Goal: Contribute content: Add original content to the website for others to see

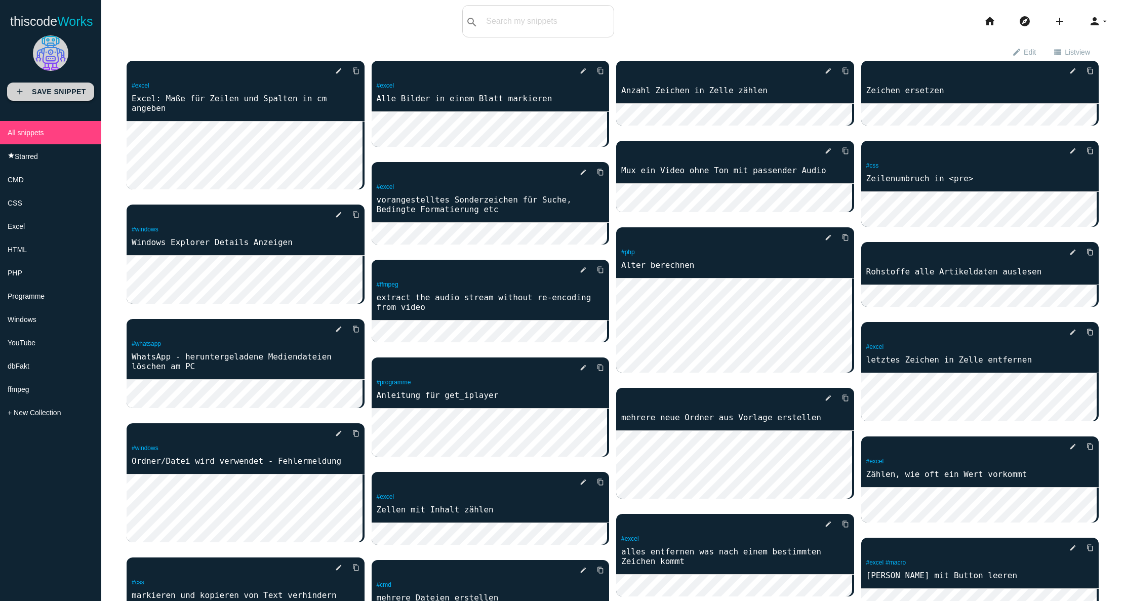
click at [31, 90] on link "add Save Snippet" at bounding box center [50, 92] width 87 height 18
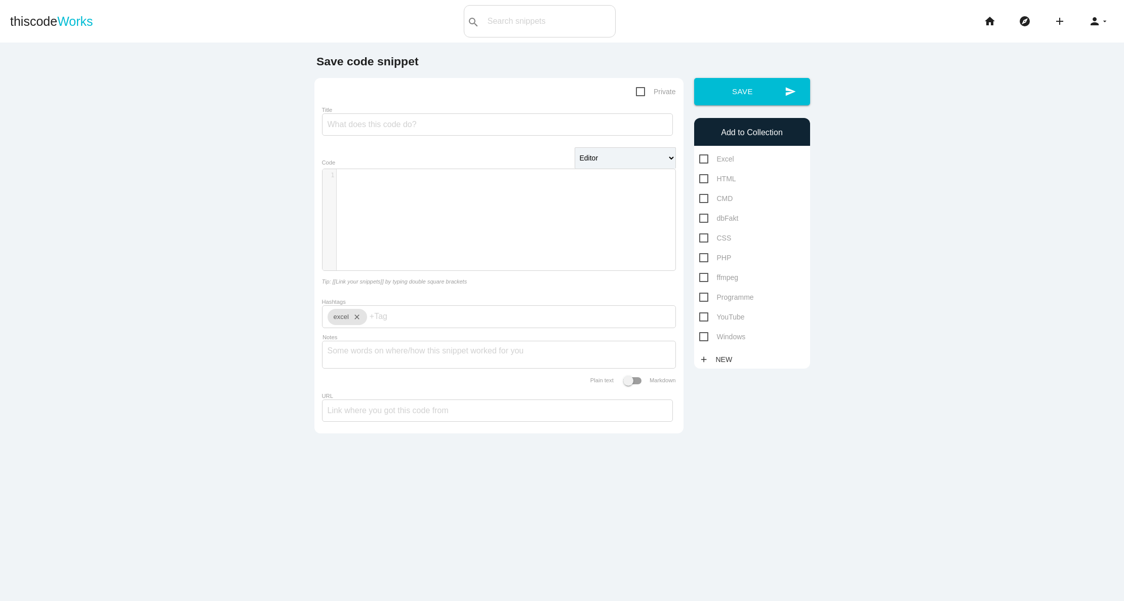
scroll to position [3, 0]
click at [373, 184] on div "​ x 1 ​" at bounding box center [507, 227] width 368 height 116
click at [355, 352] on textarea "Notes" at bounding box center [499, 351] width 343 height 21
paste textarea "erzwingt einen Umbruch an beliebiger Stelle innerhalb langer Wörter oder Zeiche…"
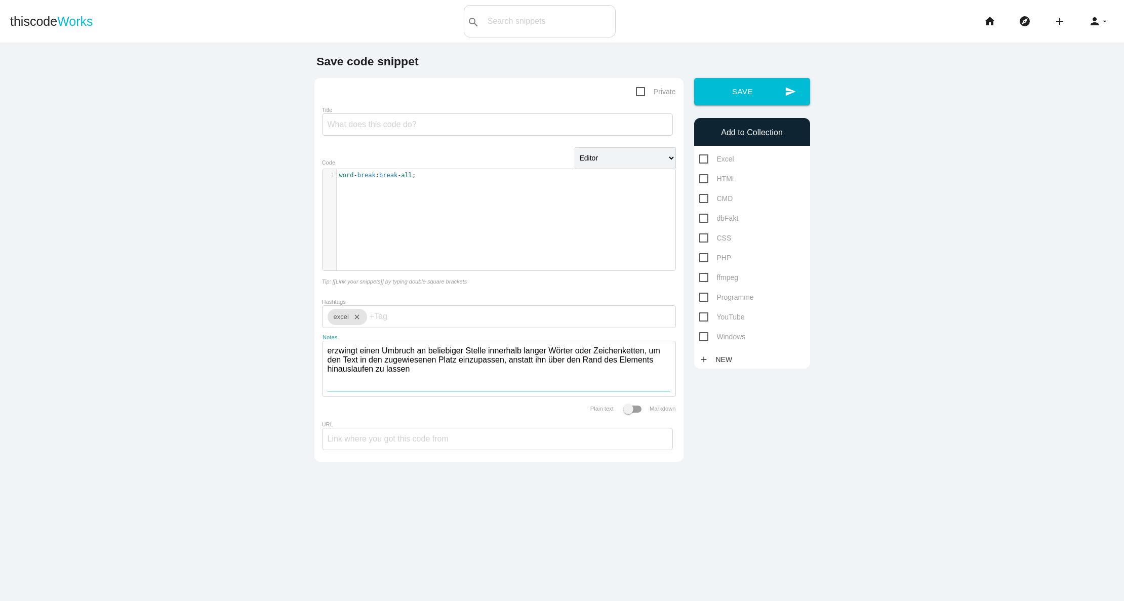
type textarea "erzwingt einen Umbruch an beliebiger Stelle innerhalb langer Wörter oder Zeiche…"
click at [366, 127] on input "Title" at bounding box center [497, 124] width 351 height 22
type input "Umbruch im Wort erzwingen"
click at [354, 322] on icon "close" at bounding box center [355, 317] width 12 height 16
click at [702, 178] on span "HTML" at bounding box center [717, 179] width 37 height 13
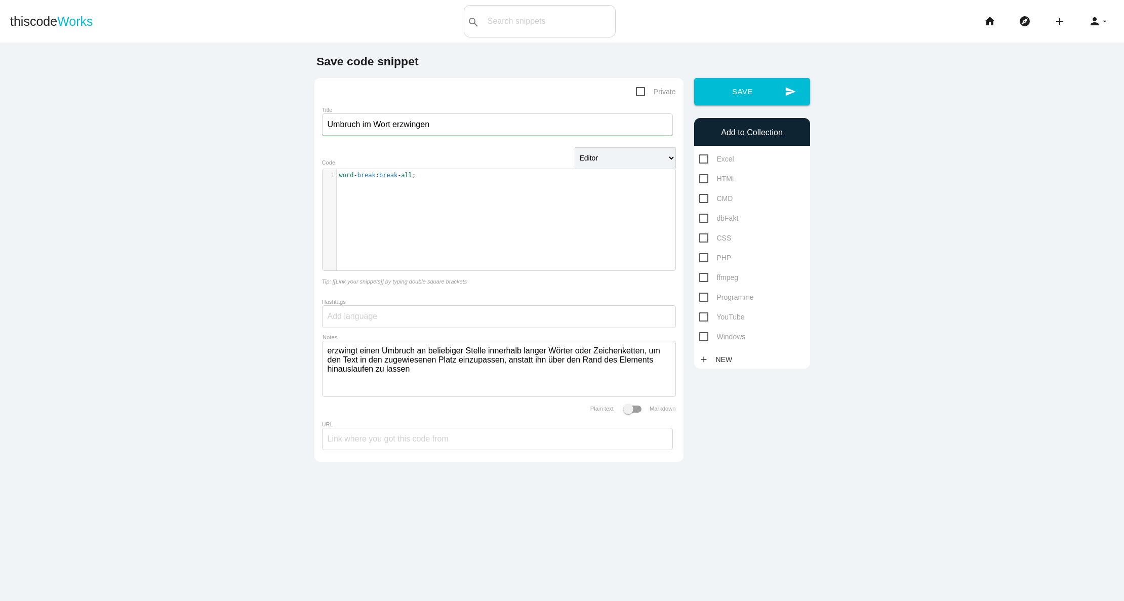
click at [702, 178] on input "HTML" at bounding box center [702, 176] width 7 height 7
click at [702, 179] on span "HTML" at bounding box center [717, 179] width 37 height 13
click at [702, 179] on input "HTML" at bounding box center [702, 176] width 7 height 7
checkbox input "false"
click at [699, 236] on span "CSS" at bounding box center [715, 238] width 32 height 13
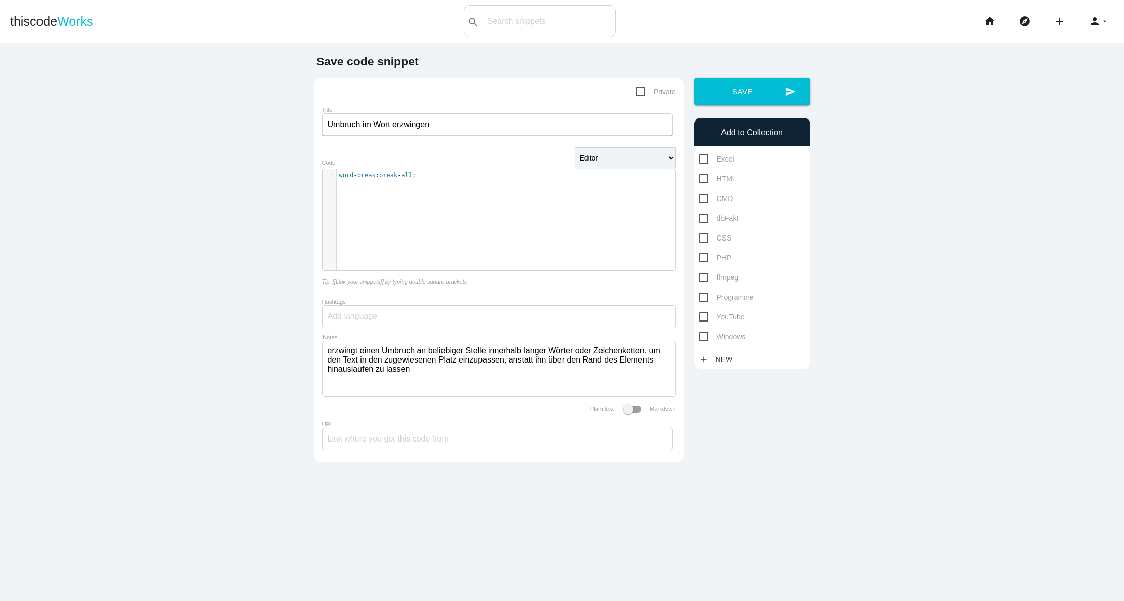
click at [699, 236] on input "CSS" at bounding box center [702, 235] width 7 height 7
checkbox input "true"
click at [348, 318] on input "Hashtags" at bounding box center [358, 316] width 61 height 21
type input "css"
click at [344, 344] on span "css" at bounding box center [358, 339] width 61 height 25
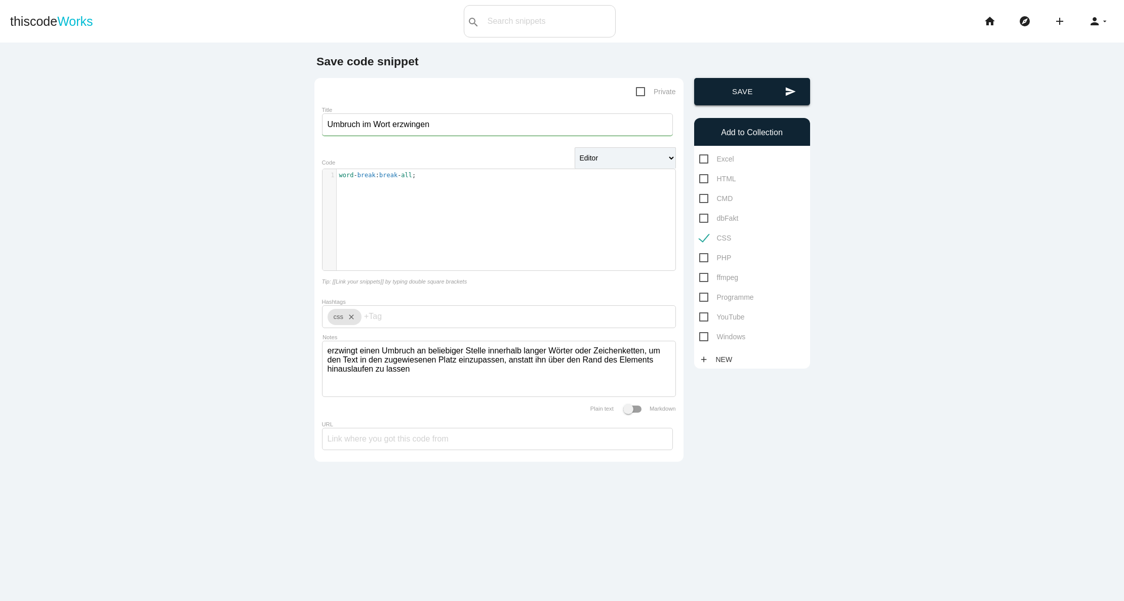
click at [748, 91] on button "send Save" at bounding box center [752, 91] width 116 height 27
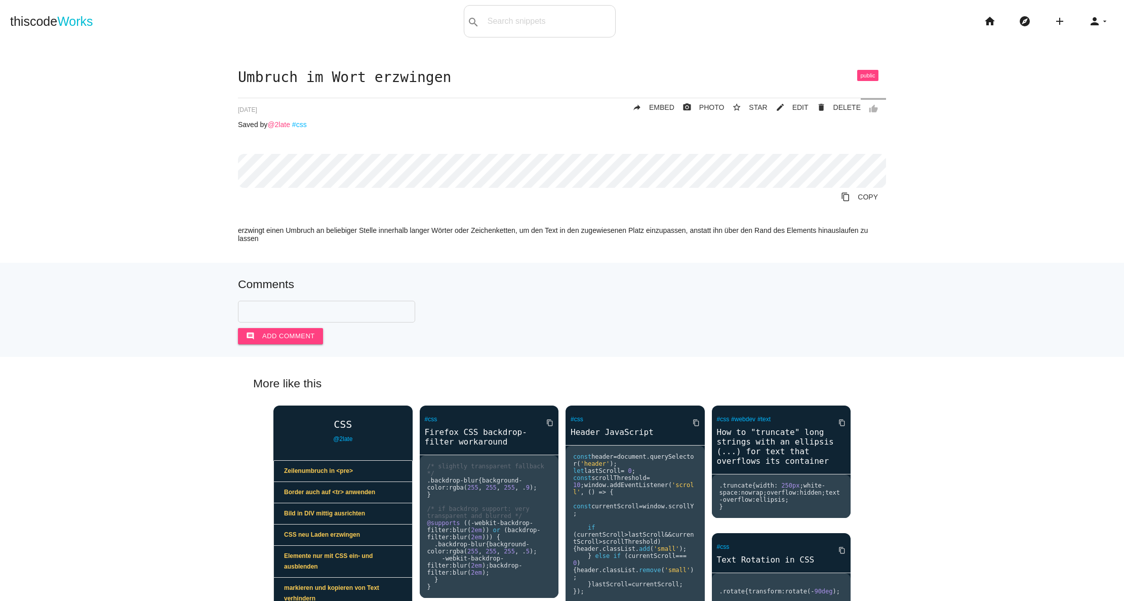
click at [282, 127] on link "@2late" at bounding box center [278, 125] width 23 height 8
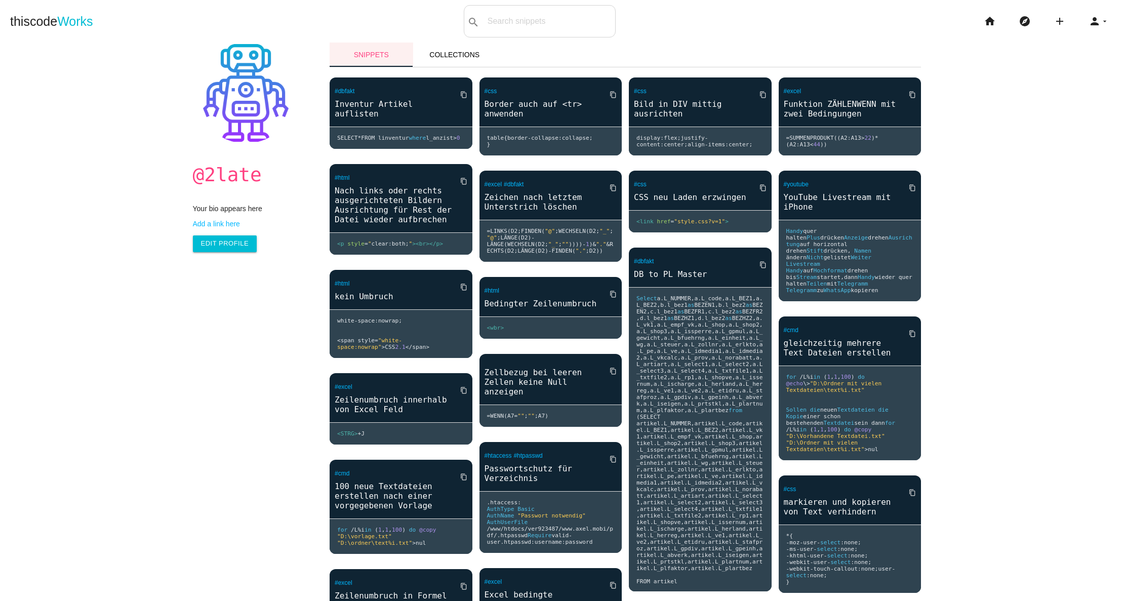
click at [385, 48] on link "Snippets" at bounding box center [372, 55] width 84 height 24
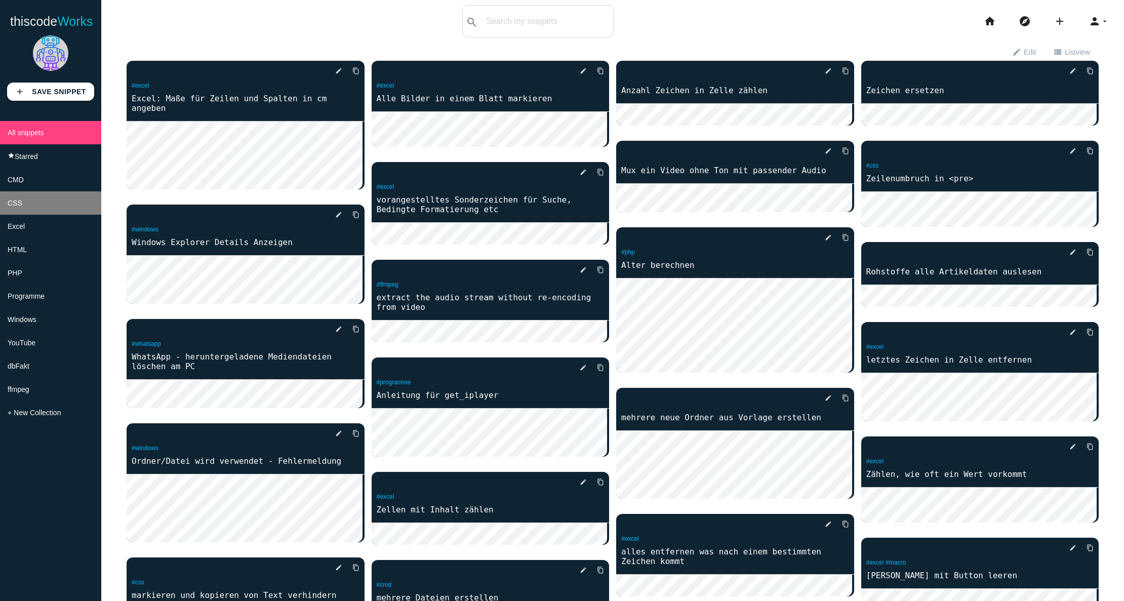
click at [23, 208] on li "CSS" at bounding box center [50, 202] width 101 height 23
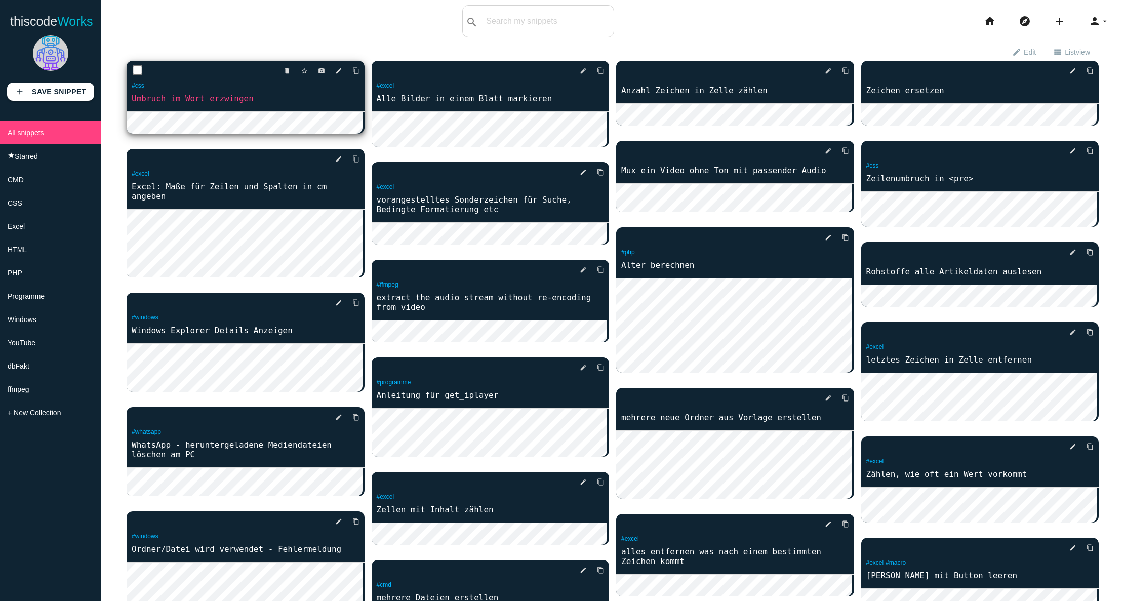
click at [190, 84] on p "#css" at bounding box center [246, 87] width 238 height 12
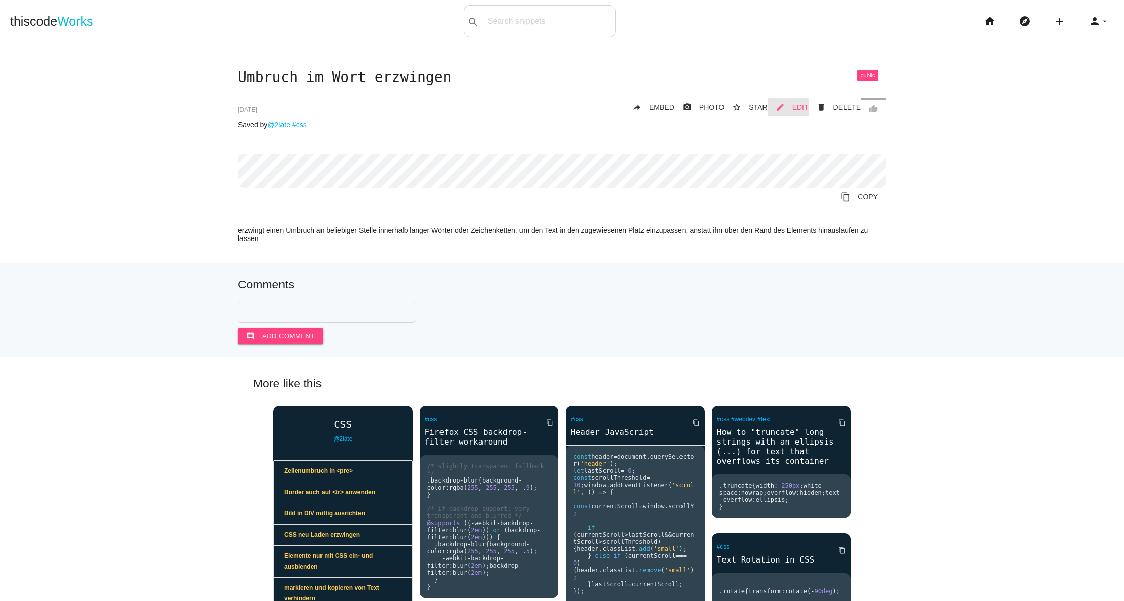
click at [799, 103] on span "EDIT" at bounding box center [801, 107] width 16 height 8
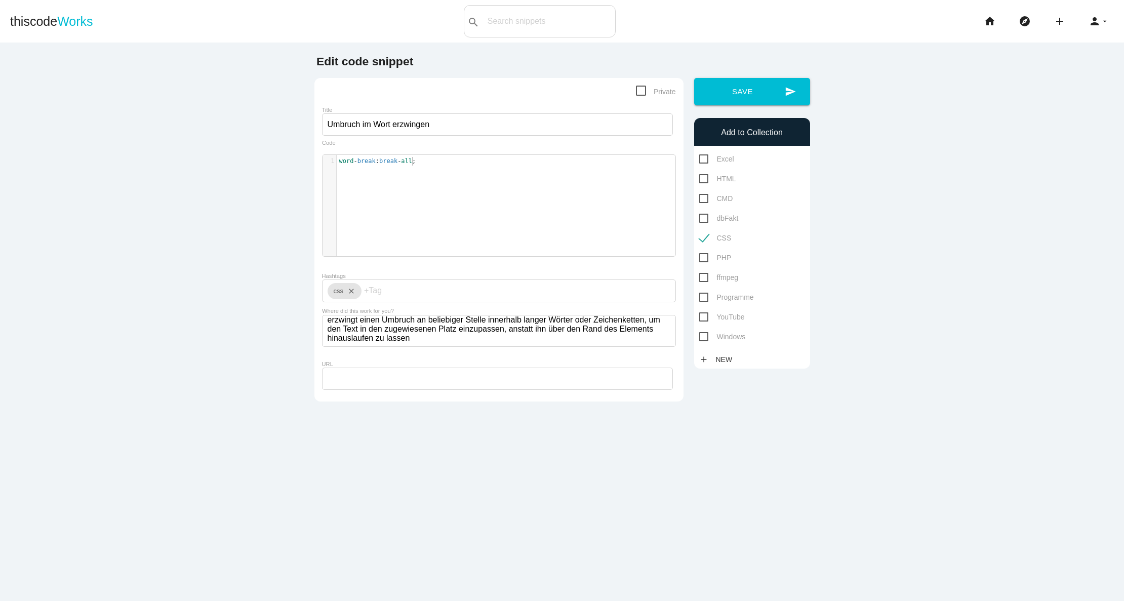
scroll to position [3, 0]
click at [440, 166] on pre "word - break : break - all ;" at bounding box center [510, 161] width 346 height 9
type textarea "word-break: break-all;"
drag, startPoint x: 392, startPoint y: 163, endPoint x: 327, endPoint y: 163, distance: 65.3
click at [337, 162] on div "1 word - break : break - all ;" at bounding box center [510, 161] width 346 height 9
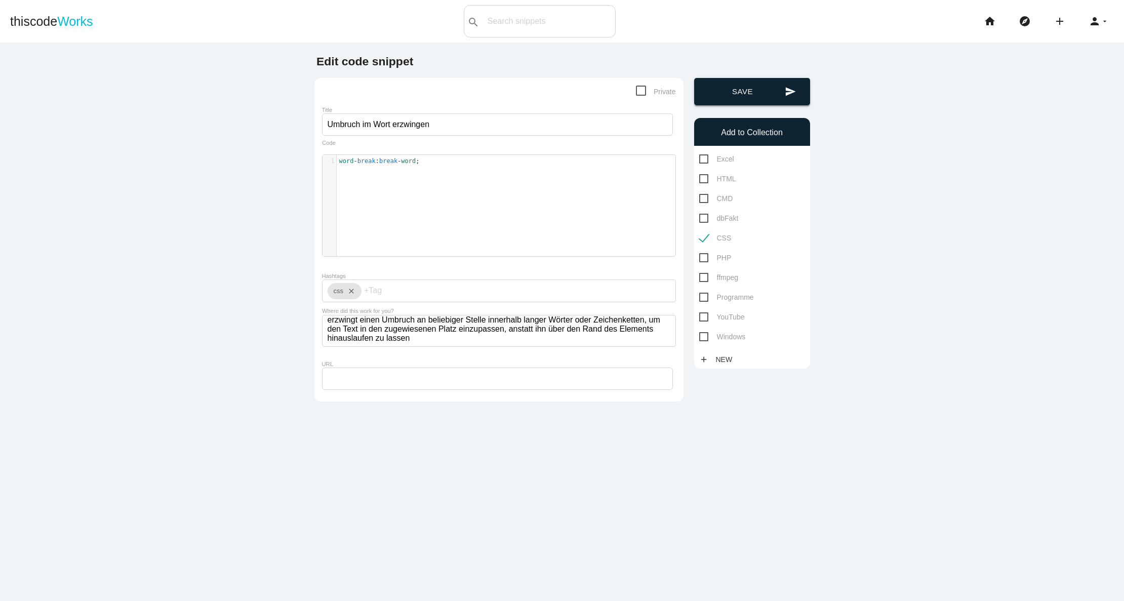
click at [759, 91] on button "send Save" at bounding box center [752, 91] width 116 height 27
